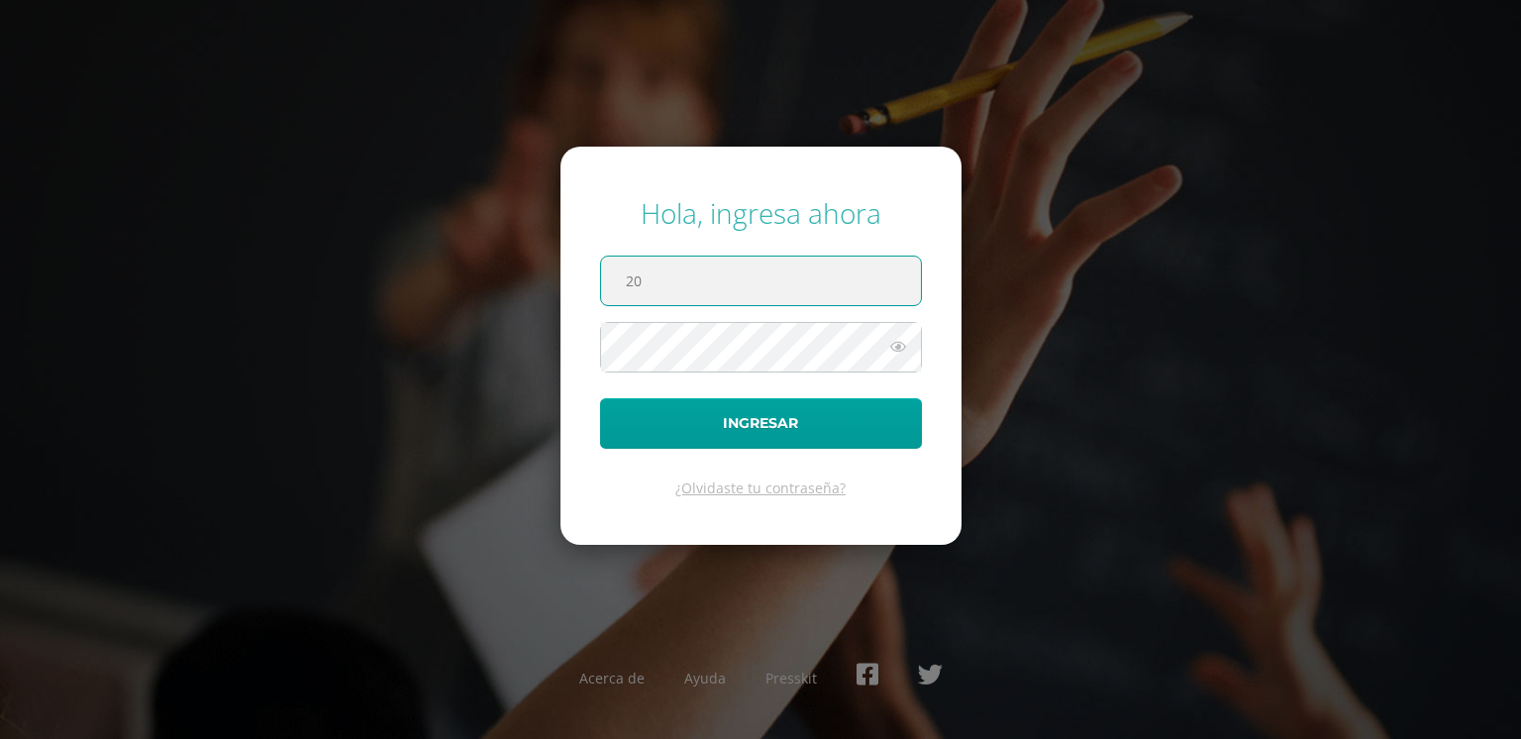
type input "209"
type input "@"
type input "209@la estrella.esu.gt"
drag, startPoint x: 104, startPoint y: 553, endPoint x: 254, endPoint y: 344, distance: 257.0
click at [143, 485] on div "Hola, ingresa ahora 209@la estrella.esu.gt Ingresar ¿Olvidaste tu contraseña? A…" at bounding box center [760, 369] width 1537 height 739
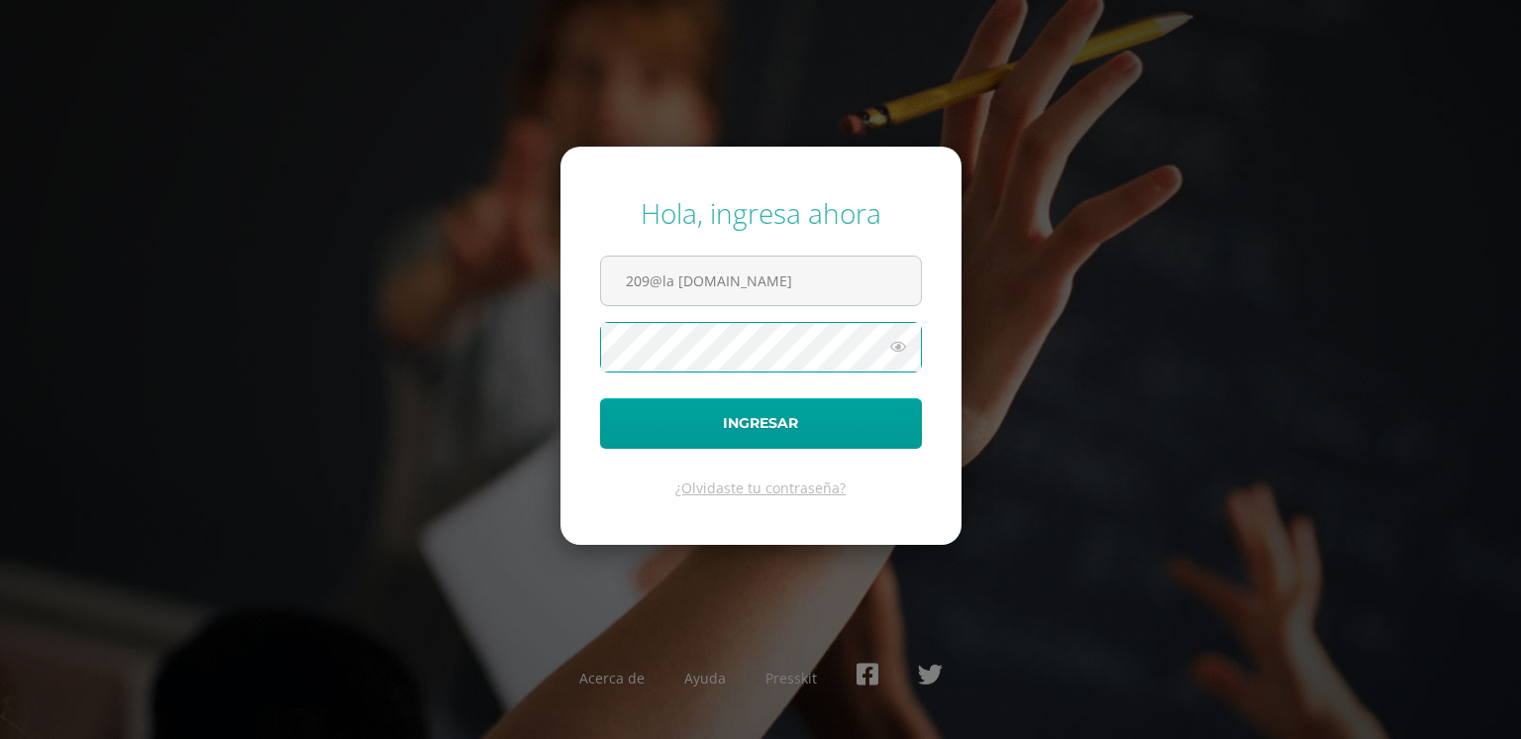
click at [600, 398] on button "Ingresar" at bounding box center [761, 423] width 322 height 51
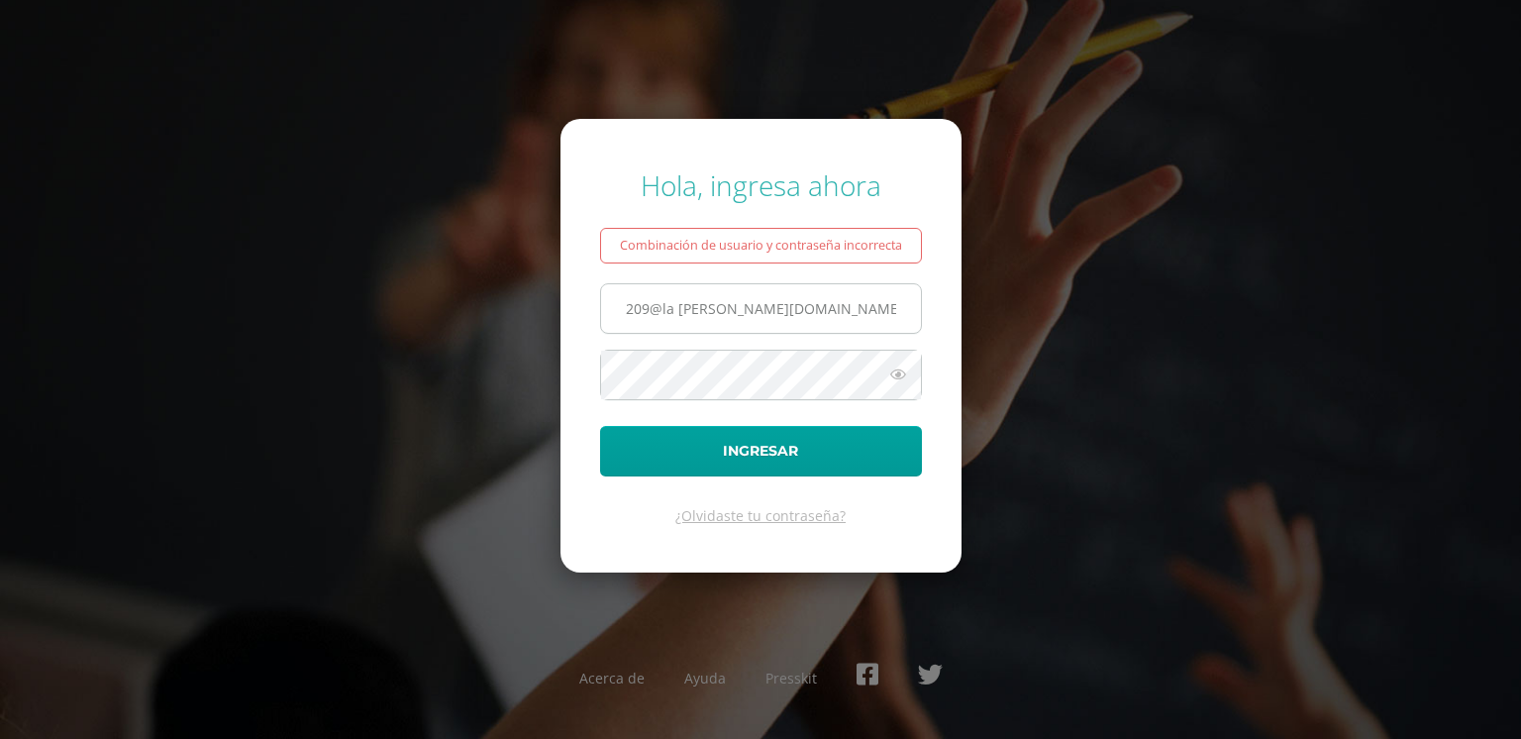
click at [673, 306] on input "209@la estrella.esu.gt" at bounding box center [761, 308] width 320 height 49
click at [674, 309] on input "209@la estrella.esu.gt" at bounding box center [761, 308] width 320 height 49
type input "209@laestrella.esu.gt"
click at [600, 426] on button "Ingresar" at bounding box center [761, 451] width 322 height 51
click at [896, 366] on icon at bounding box center [898, 374] width 26 height 24
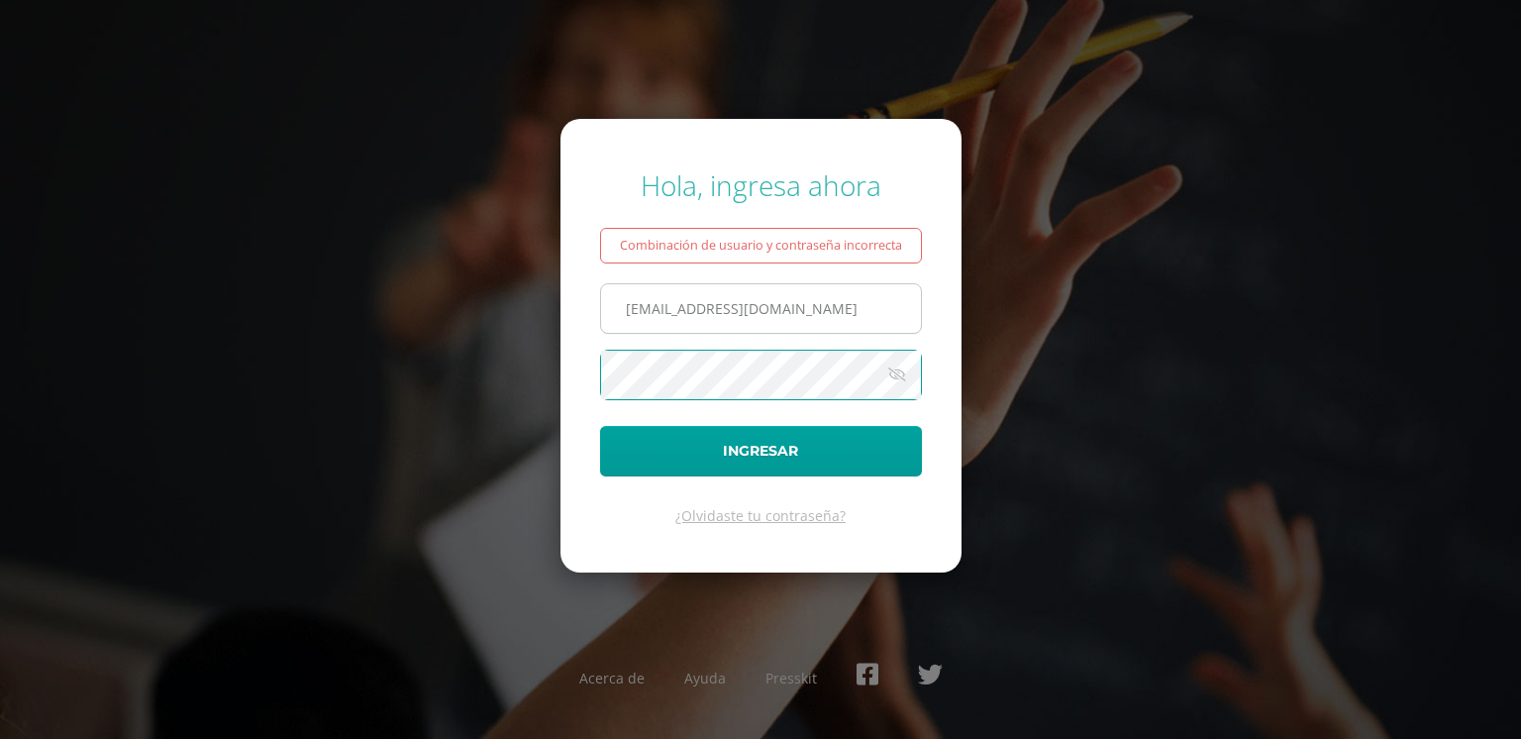
click at [600, 426] on button "Ingresar" at bounding box center [761, 451] width 322 height 51
type input "[EMAIL_ADDRESS][DOMAIN_NAME]"
click at [600, 426] on button "Ingresar" at bounding box center [761, 451] width 322 height 51
click at [844, 315] on input "[EMAIL_ADDRESS][DOMAIN_NAME]" at bounding box center [761, 308] width 320 height 49
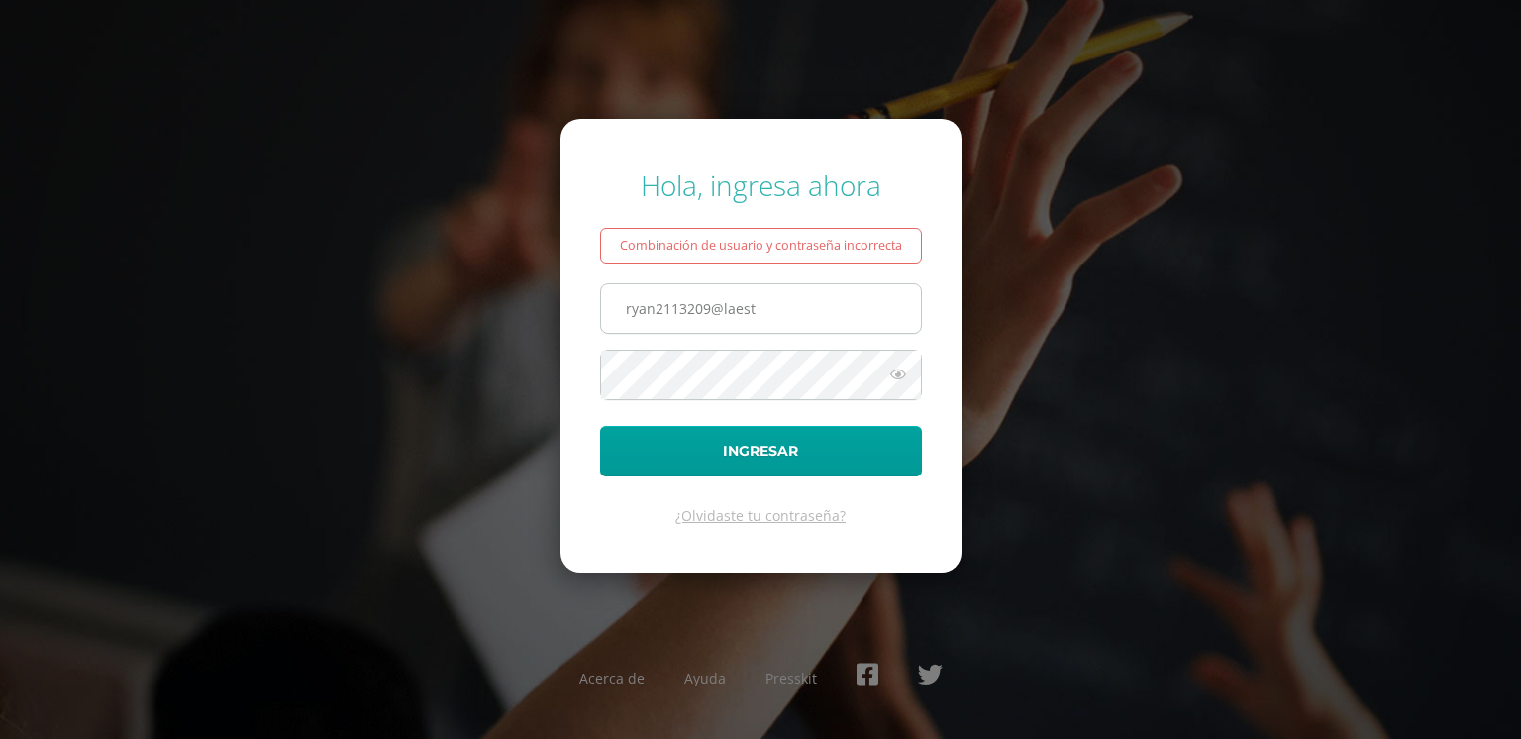
type input "ryan2113209@laestrella.esu.gt"
drag, startPoint x: 845, startPoint y: 310, endPoint x: 590, endPoint y: 319, distance: 254.7
click at [590, 319] on form "Hola, ingresa ahora Combinación de usuario y contraseña incorrecta ryan2113209@…" at bounding box center [761, 346] width 401 height 454
drag, startPoint x: 732, startPoint y: 306, endPoint x: 743, endPoint y: 304, distance: 11.1
click at [736, 305] on input "209@laestrella.esu.gt" at bounding box center [761, 308] width 320 height 49
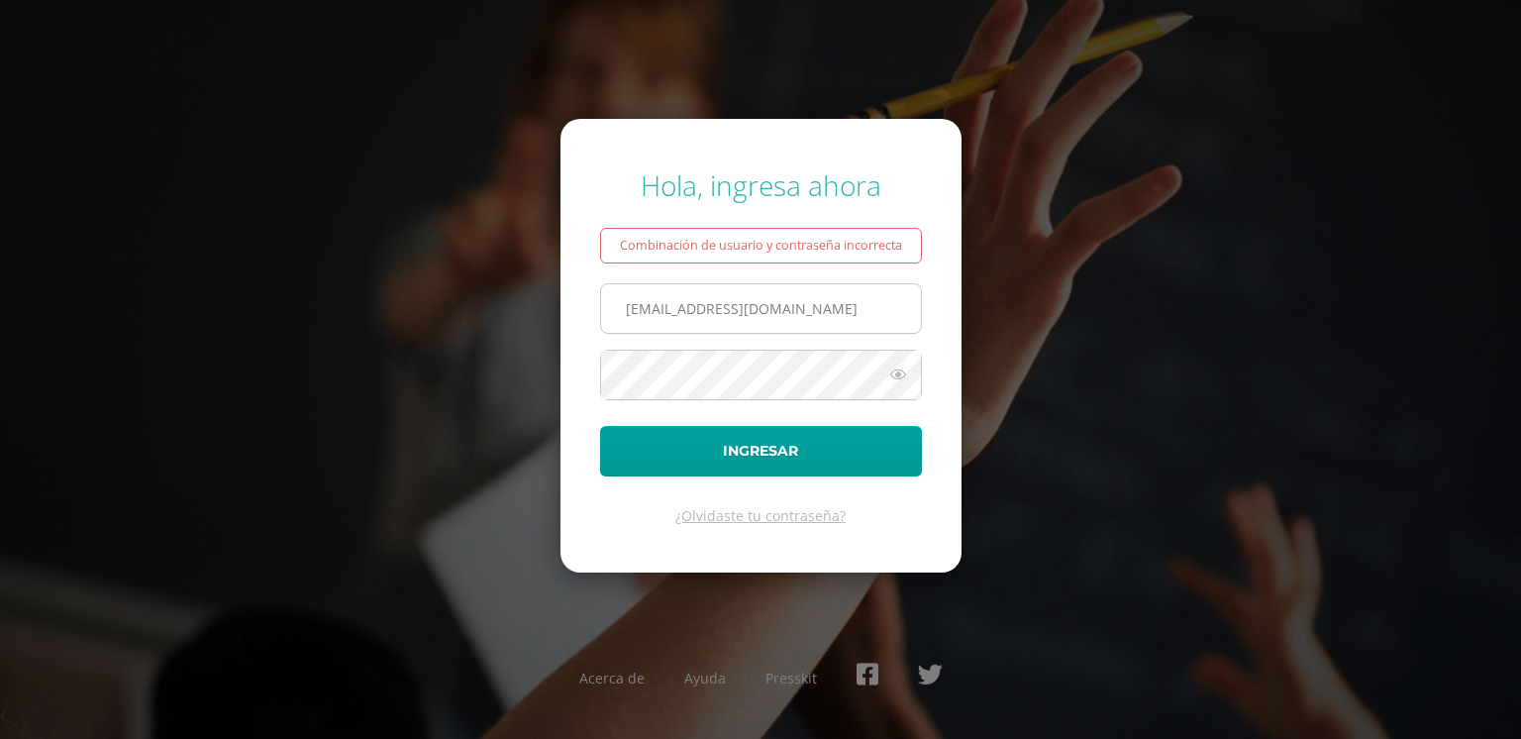
click at [743, 304] on input "209@laestrella.esu.gt" at bounding box center [761, 308] width 320 height 49
click at [737, 304] on input "209@laestrella.esu.gt" at bounding box center [761, 308] width 320 height 49
type input "[EMAIL_ADDRESS][DOMAIN_NAME]"
click at [600, 426] on button "Ingresar" at bounding box center [761, 451] width 322 height 51
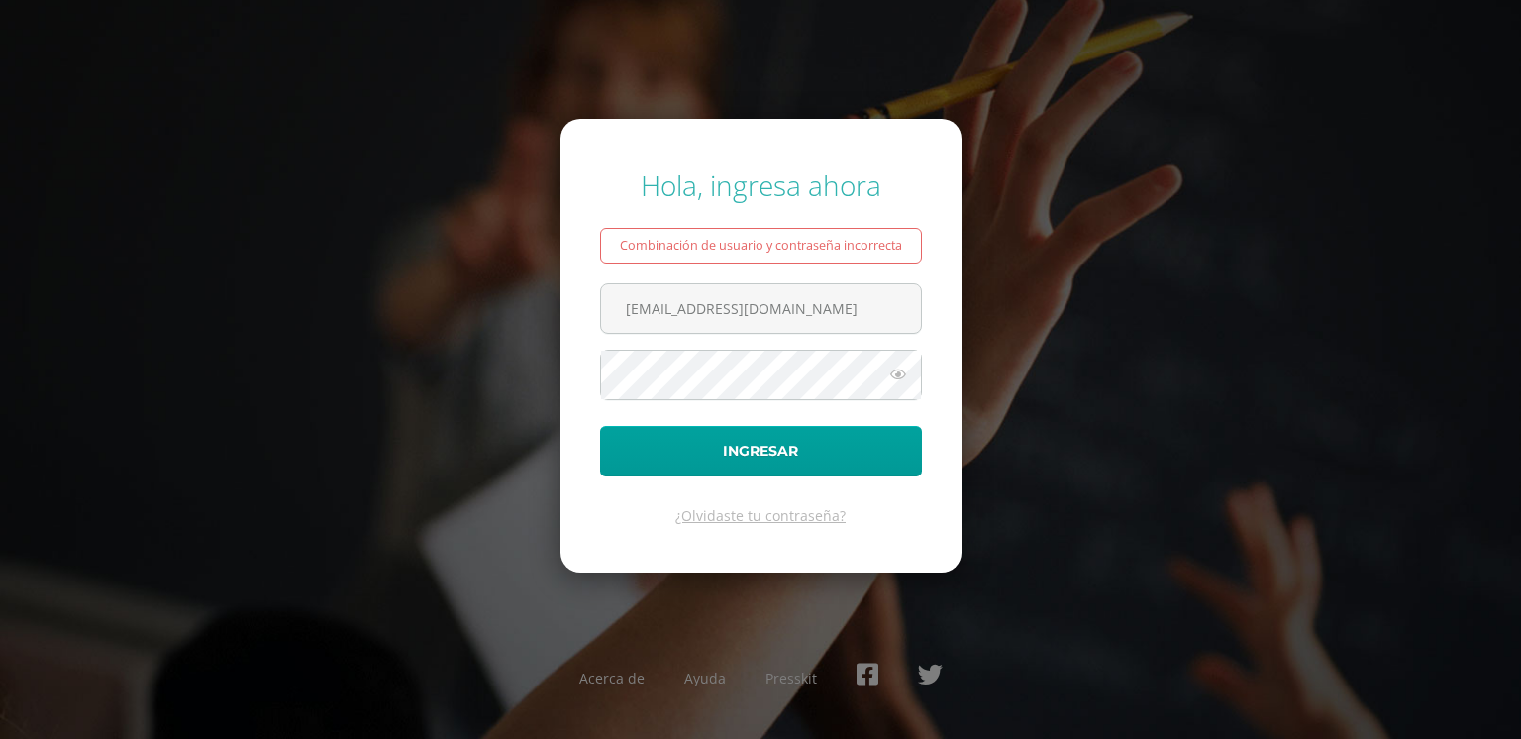
click at [896, 377] on icon at bounding box center [898, 374] width 26 height 24
click at [600, 426] on button "Ingresar" at bounding box center [761, 451] width 322 height 51
click at [810, 308] on input "[EMAIL_ADDRESS][DOMAIN_NAME]" at bounding box center [761, 308] width 320 height 49
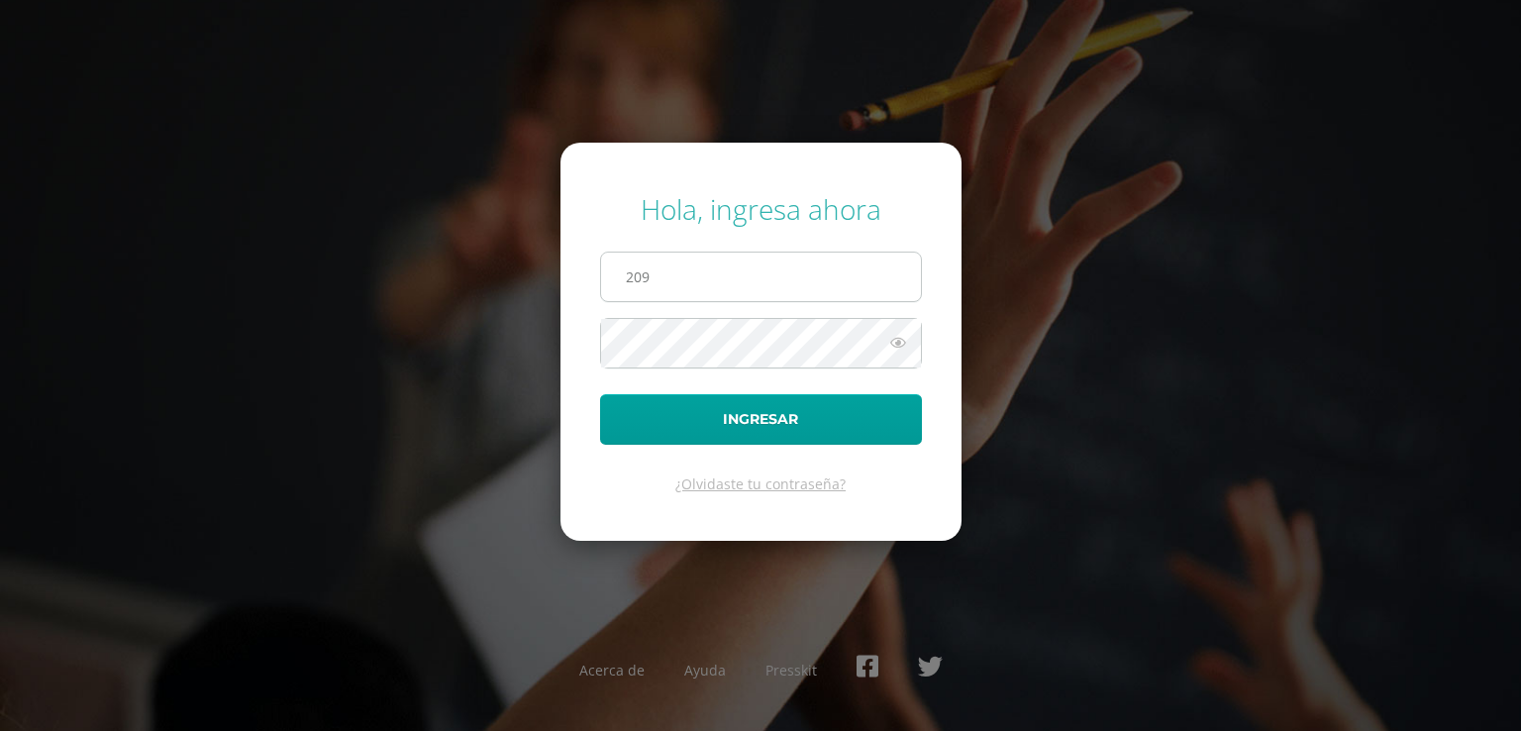
type input "[EMAIL_ADDRESS][DOMAIN_NAME]"
click at [600, 394] on button "Ingresar" at bounding box center [761, 419] width 322 height 51
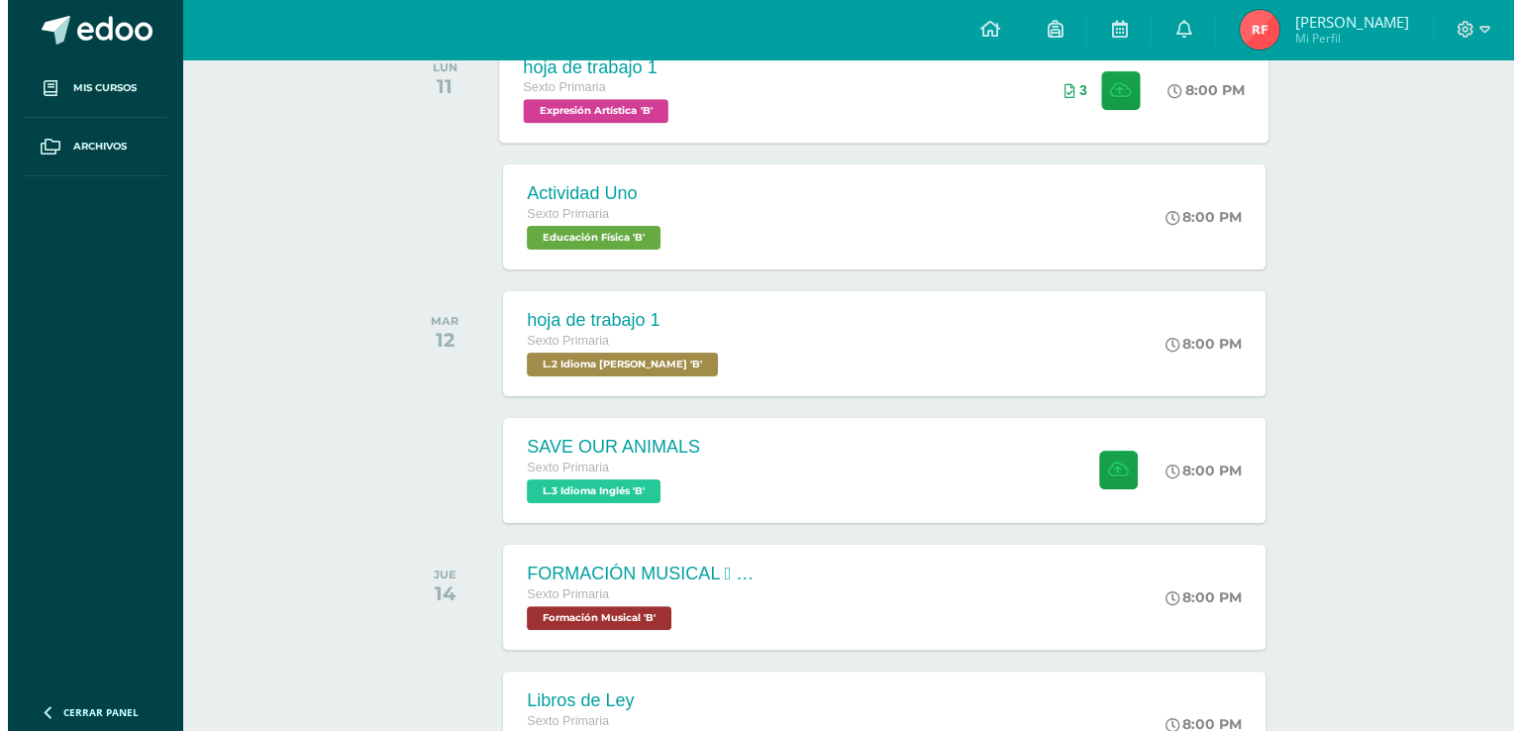
scroll to position [331, 0]
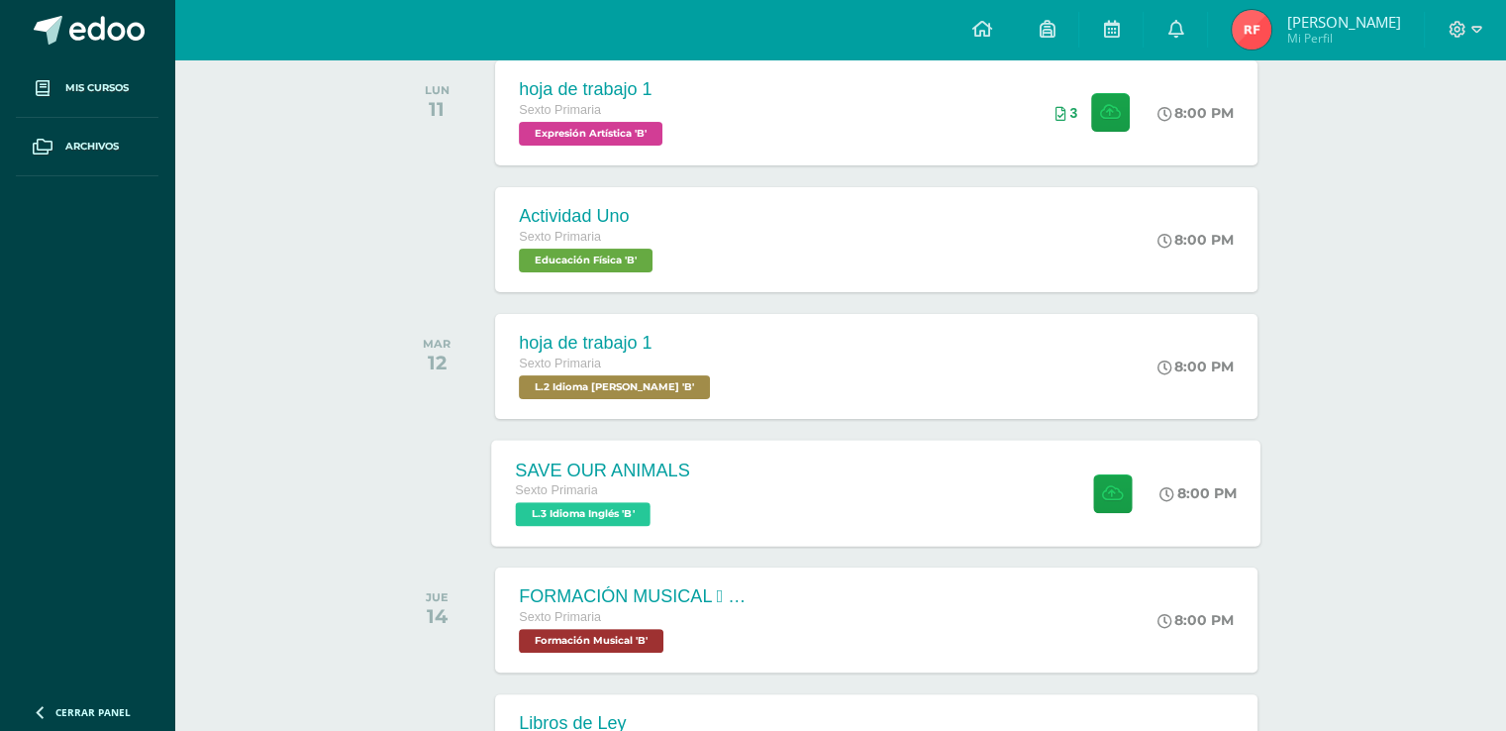
click at [861, 496] on div "SAVE OUR ANIMALS Sexto Primaria L.3 Idioma Inglés 'B' 8:00 PM SAVE OUR ANIMALS …" at bounding box center [877, 493] width 770 height 106
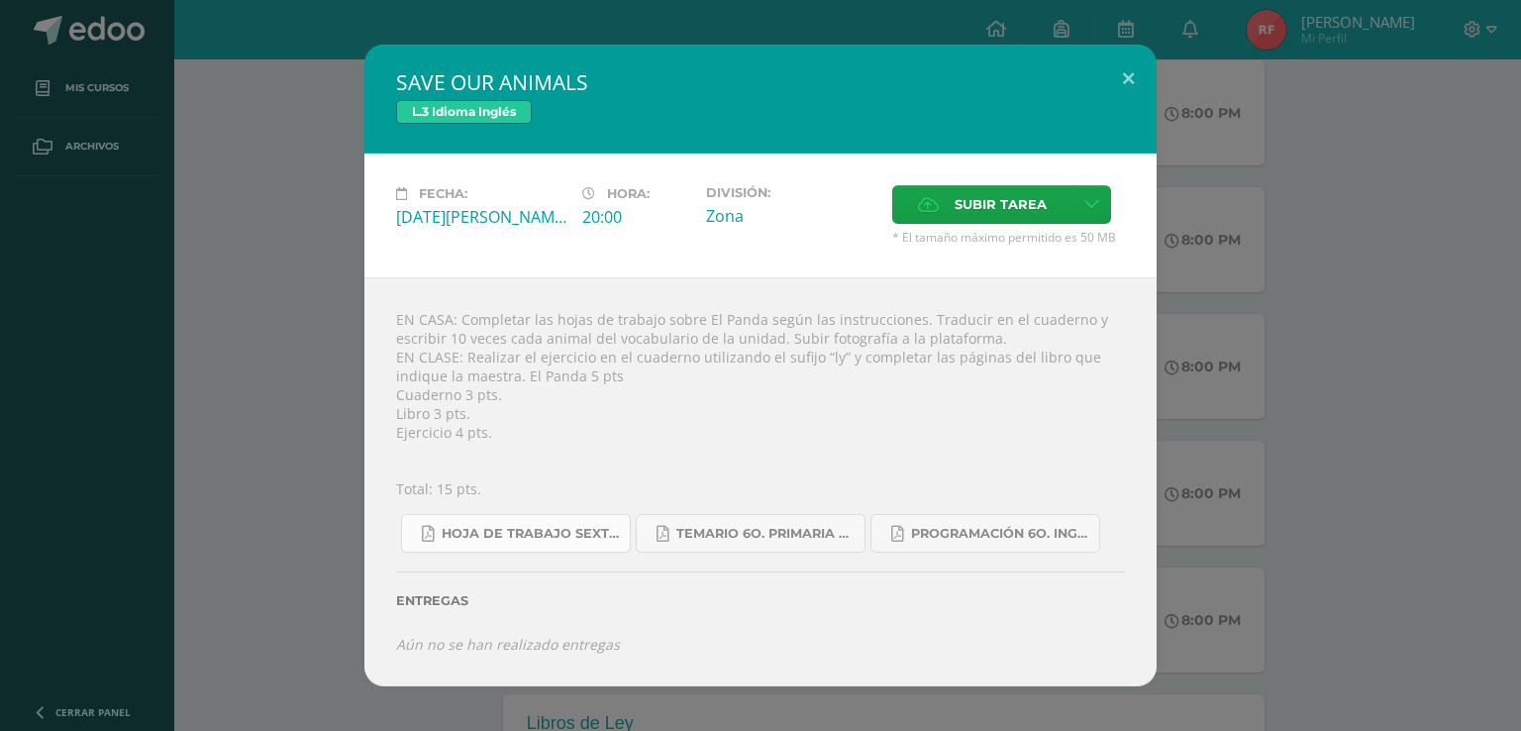
click at [578, 536] on span "Hoja de trabajo SEXTO1.pdf" at bounding box center [531, 534] width 178 height 16
click at [1117, 60] on button at bounding box center [1128, 78] width 56 height 67
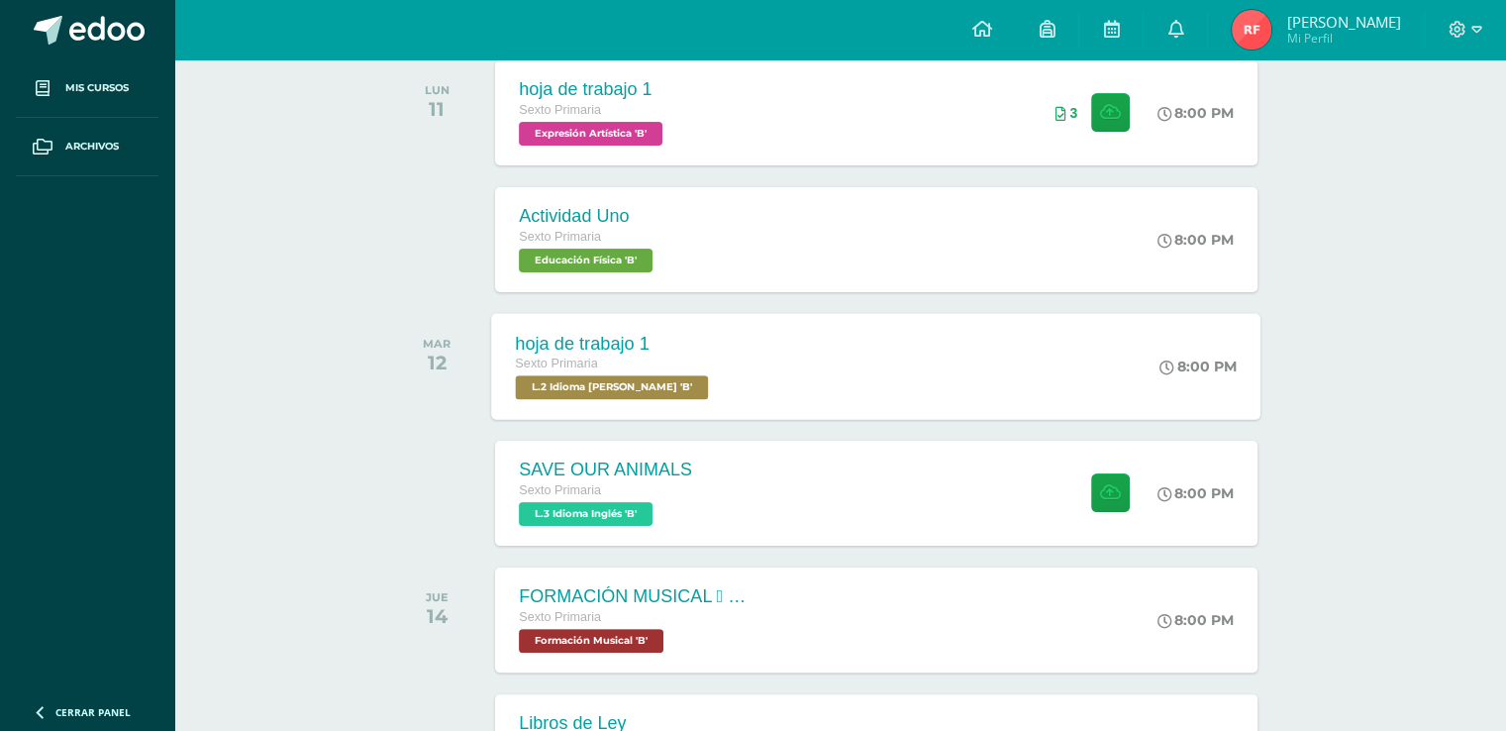
drag, startPoint x: 816, startPoint y: 376, endPoint x: 753, endPoint y: 282, distance: 113.4
click at [816, 373] on div "hoja de trabajo 1 Sexto Primaria L.2 Idioma Maya Kaqchikel 'B' 8:00 PM hoja de …" at bounding box center [877, 366] width 770 height 106
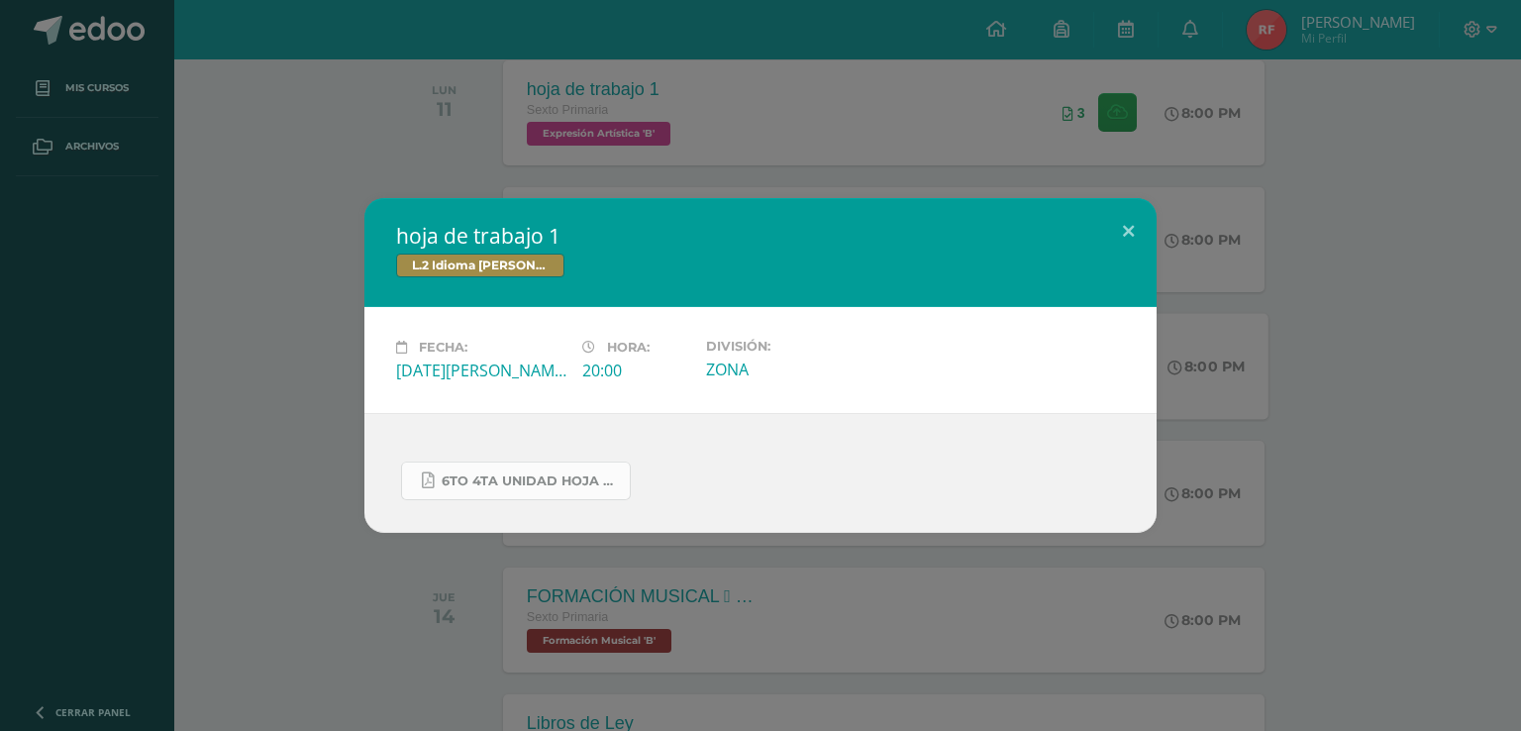
click at [574, 490] on link "6to 4ta unidad hoja de trabajo kaqchikel.pdf" at bounding box center [516, 481] width 230 height 39
